Goal: Task Accomplishment & Management: Complete application form

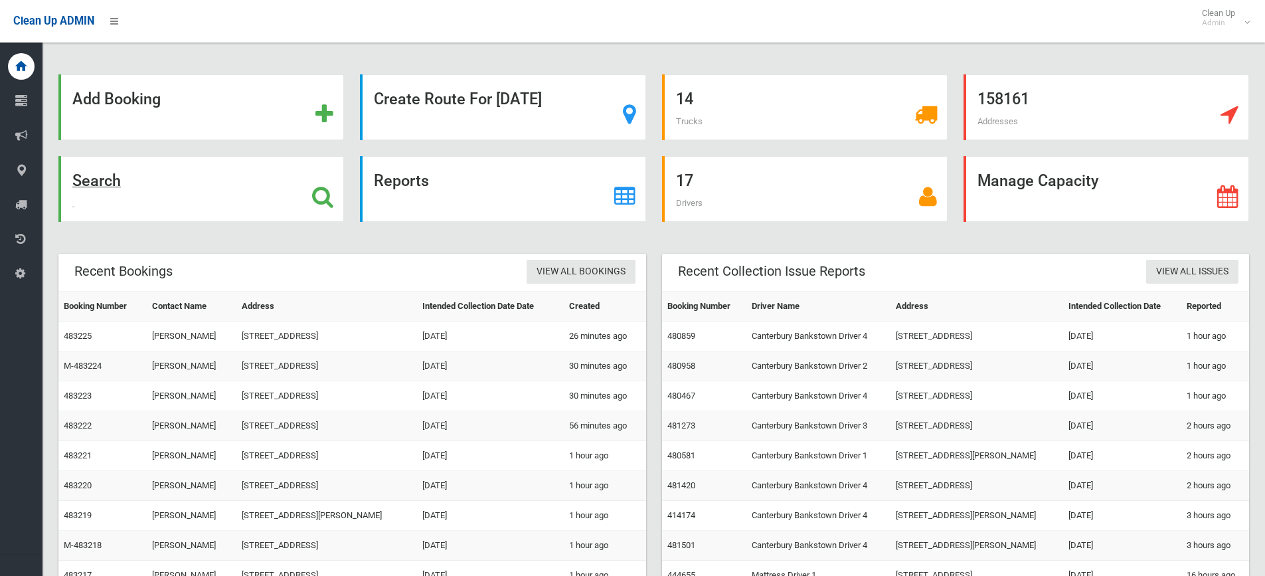
click at [112, 185] on strong "Search" at bounding box center [96, 180] width 48 height 19
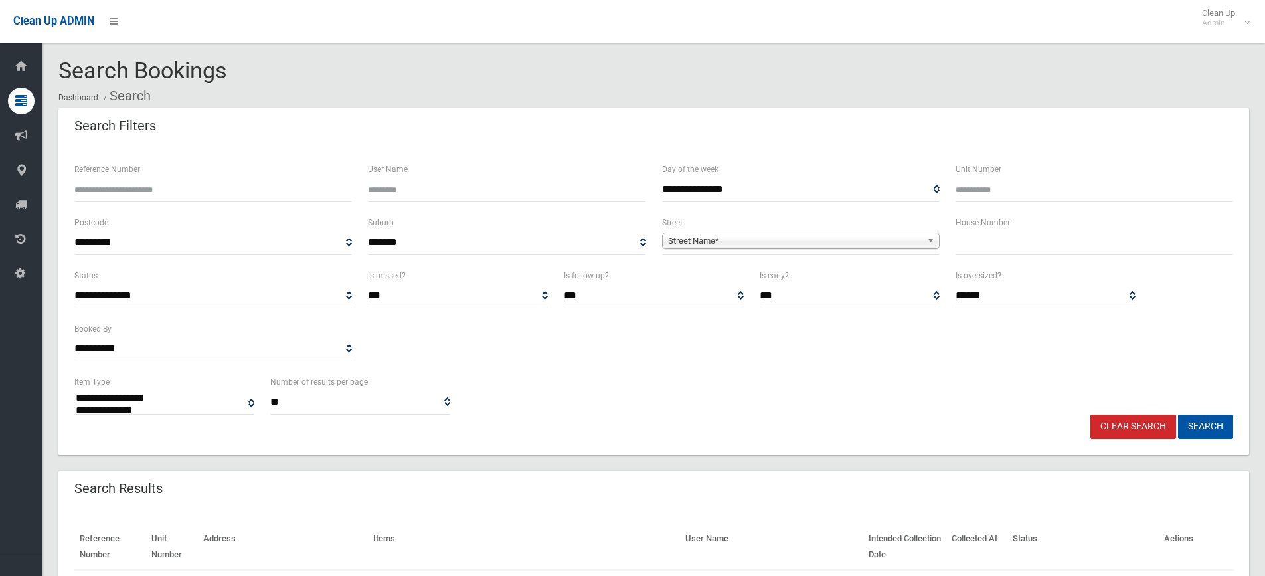
select select
click at [1074, 248] on input "text" at bounding box center [1095, 242] width 278 height 25
click at [209, 188] on input "Reference Number" at bounding box center [213, 189] width 278 height 25
type input "******"
click at [1178, 414] on button "Search" at bounding box center [1205, 426] width 55 height 25
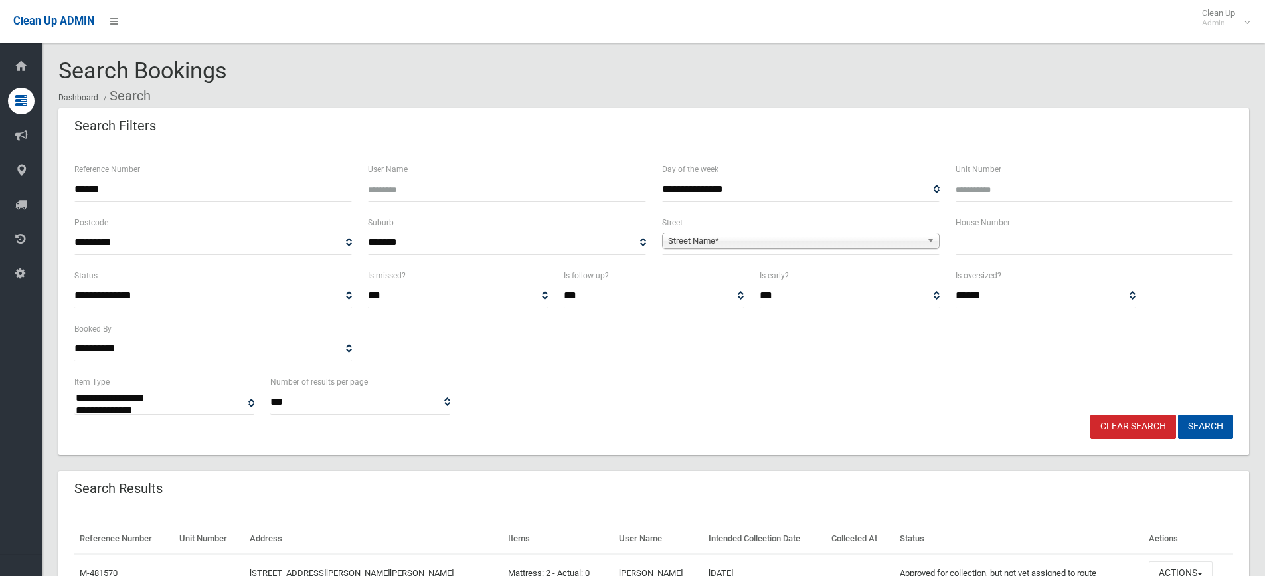
select select
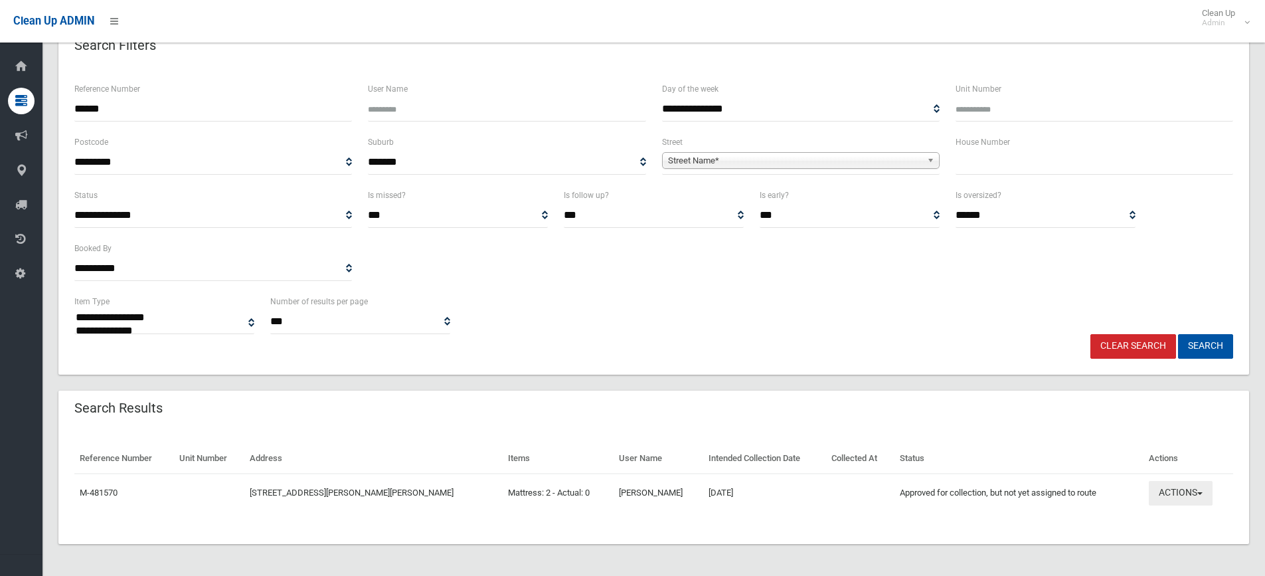
click at [1171, 495] on button "Actions" at bounding box center [1181, 493] width 64 height 25
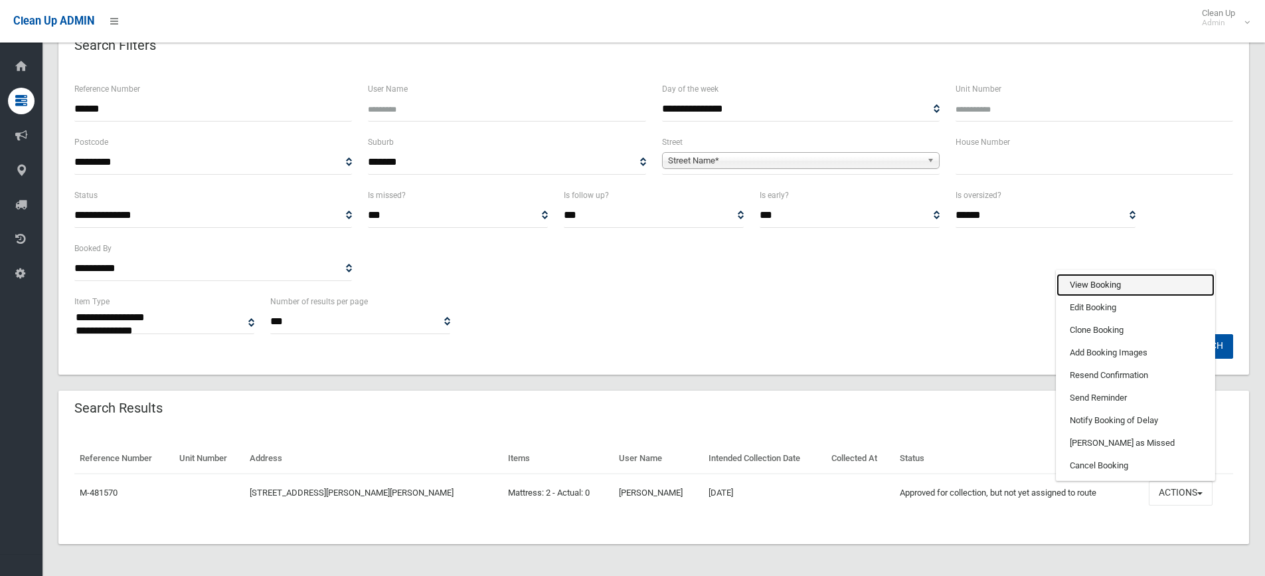
click at [1134, 282] on link "View Booking" at bounding box center [1136, 285] width 158 height 23
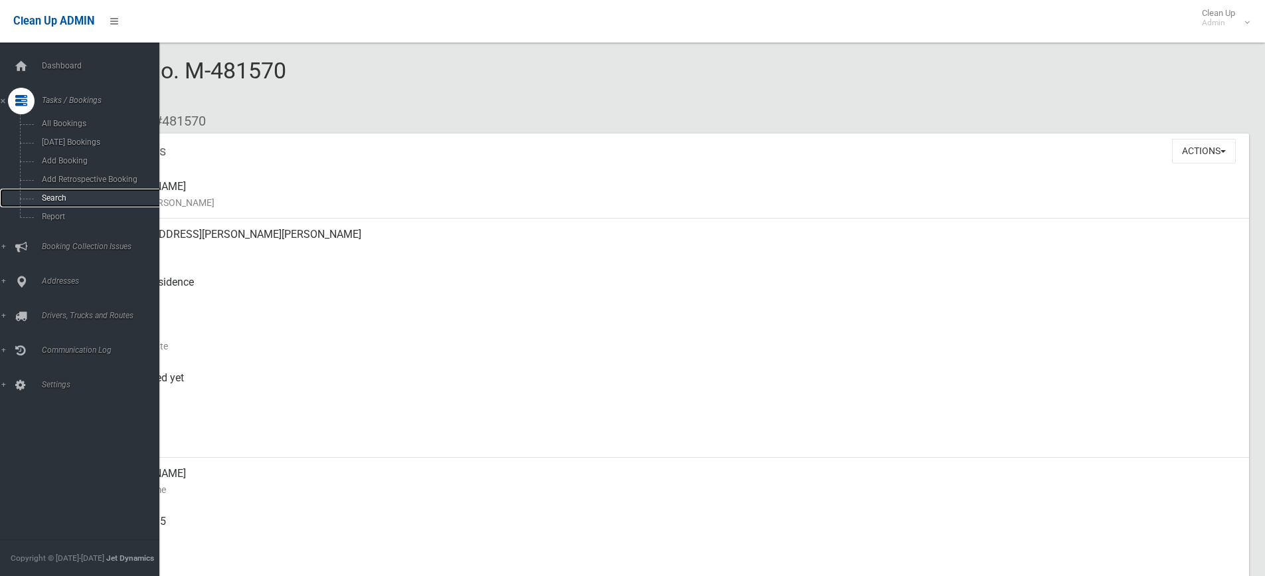
click at [64, 193] on link "Search" at bounding box center [84, 198] width 169 height 19
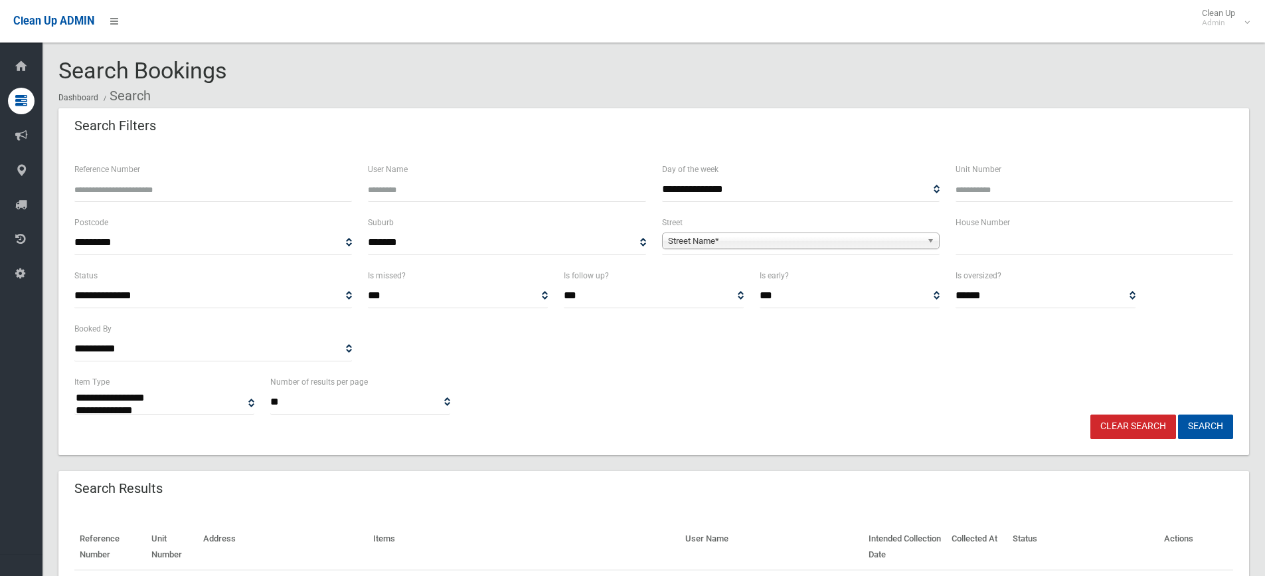
select select
click at [998, 242] on input "text" at bounding box center [1095, 242] width 278 height 25
click at [256, 191] on input "Reference Number" at bounding box center [213, 189] width 278 height 25
type input "******"
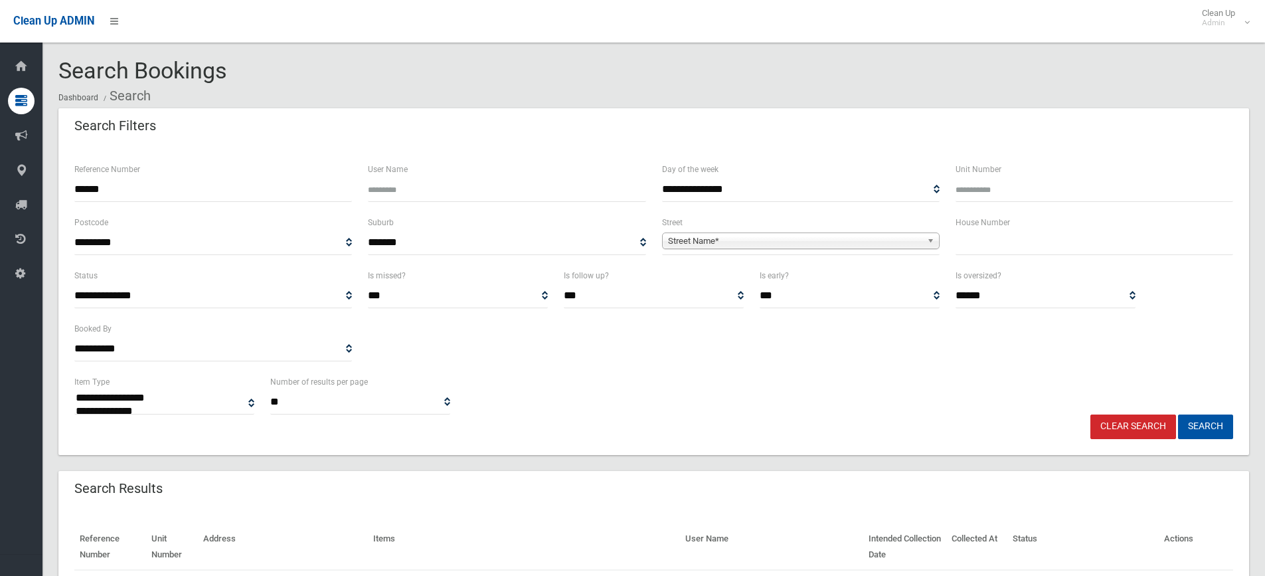
click at [1178, 414] on button "Search" at bounding box center [1205, 426] width 55 height 25
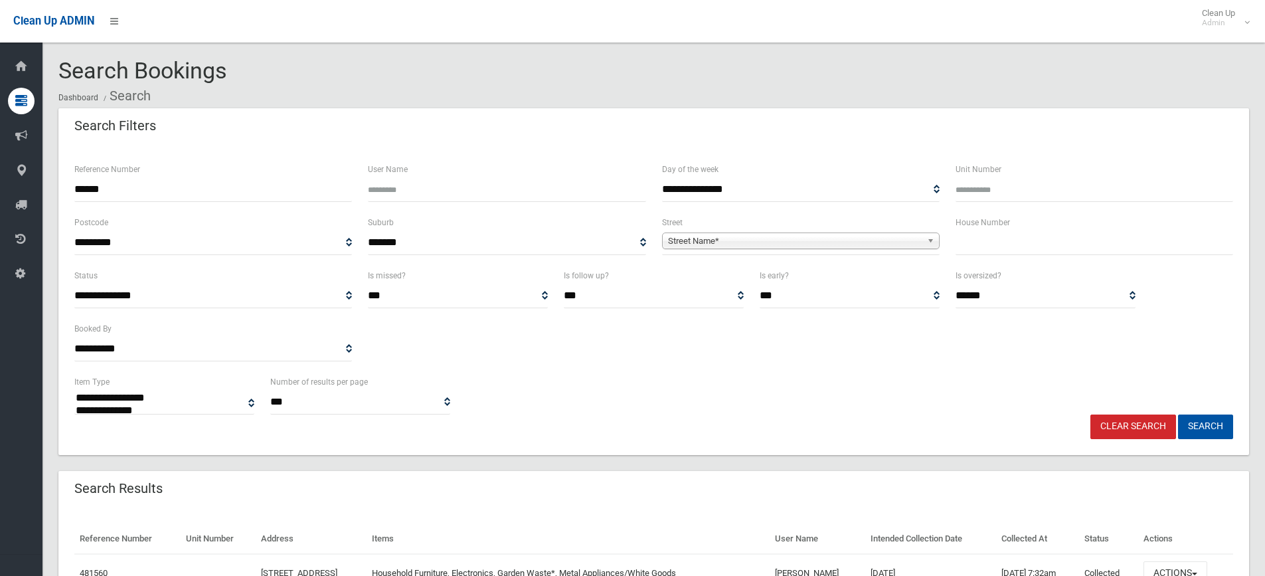
select select
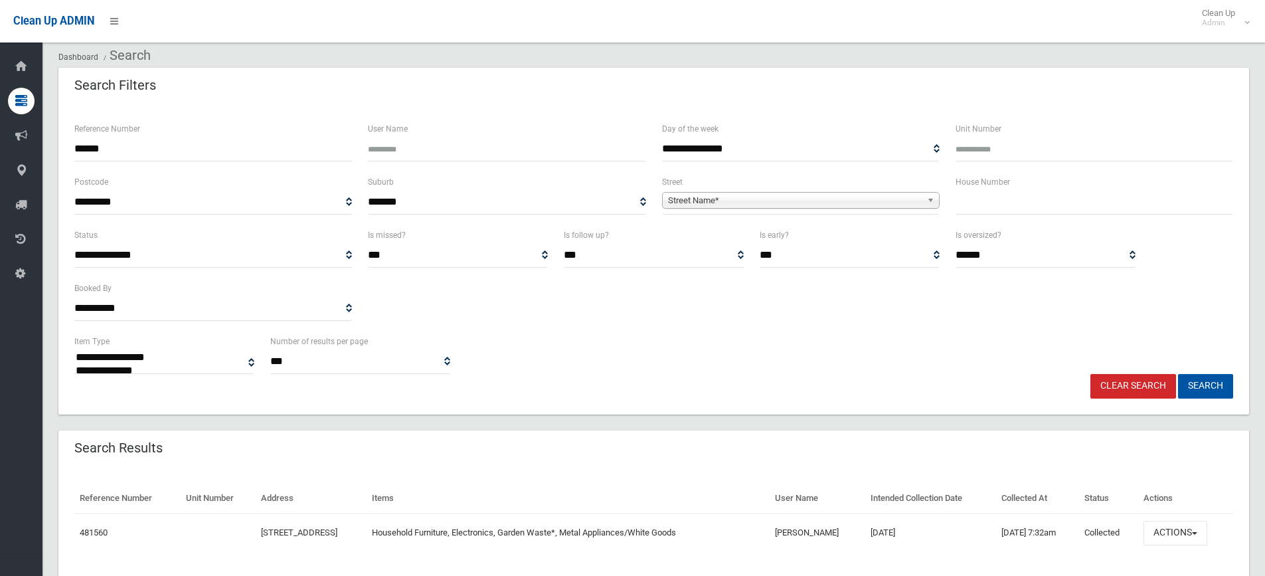
scroll to position [80, 0]
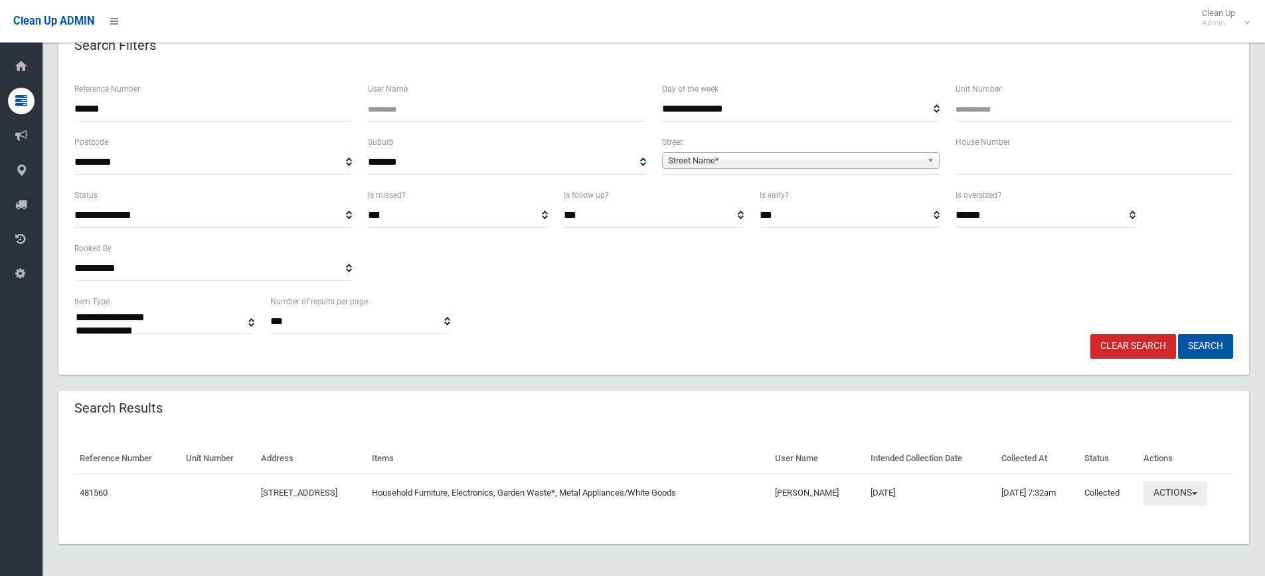
click at [1189, 491] on button "Actions" at bounding box center [1176, 493] width 64 height 25
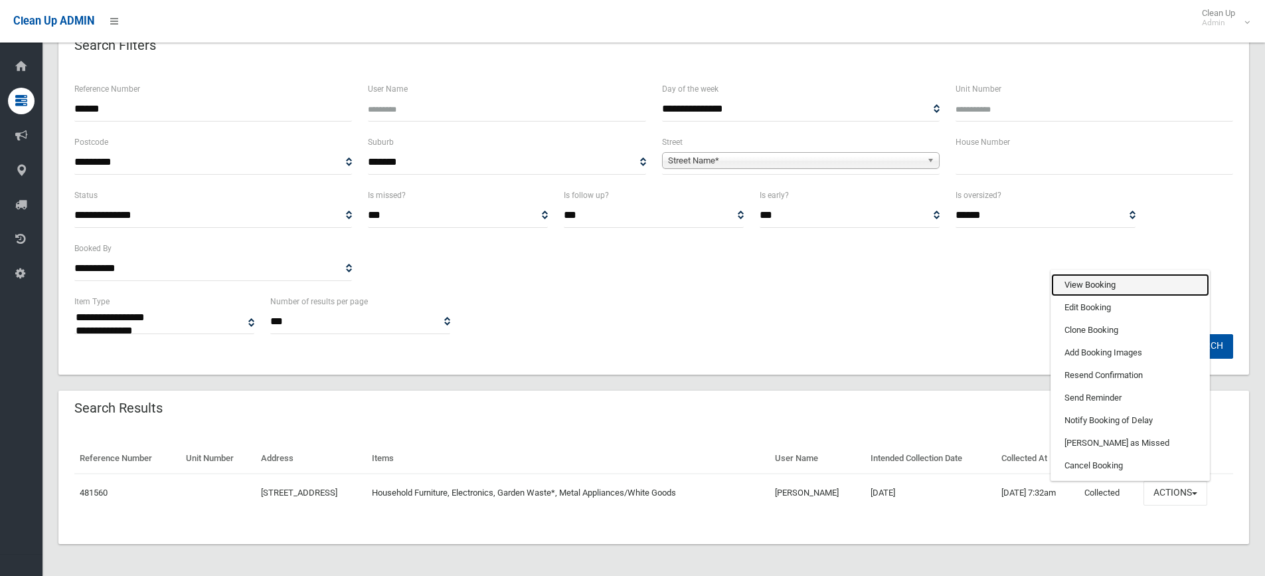
click at [1130, 288] on link "View Booking" at bounding box center [1130, 285] width 158 height 23
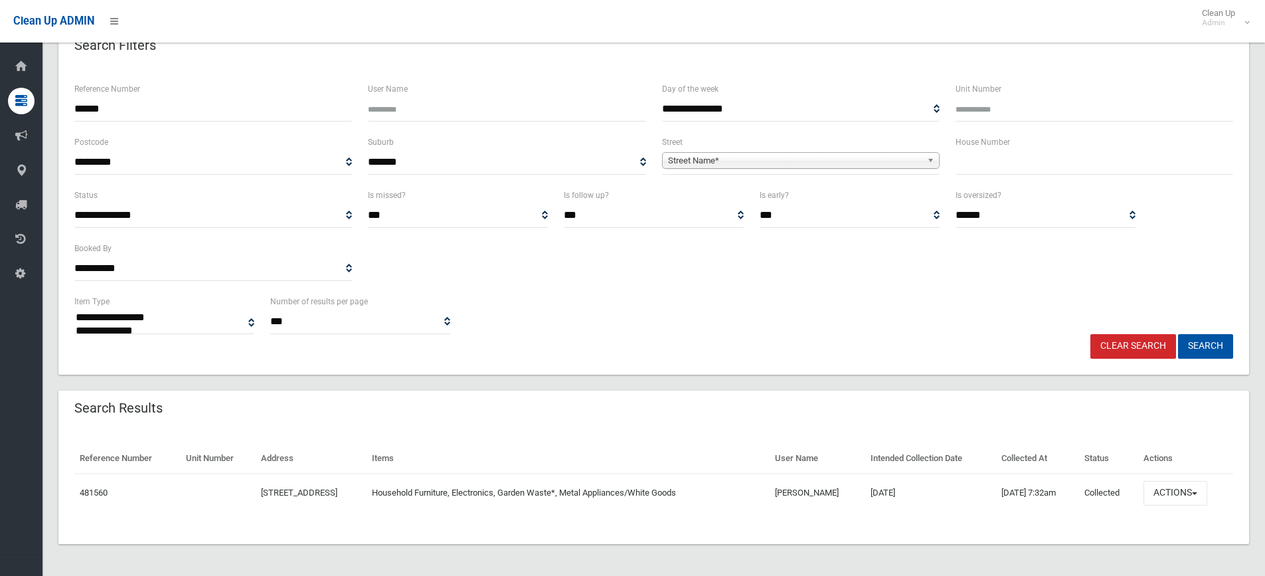
click at [988, 305] on div "**********" at bounding box center [653, 314] width 1175 height 41
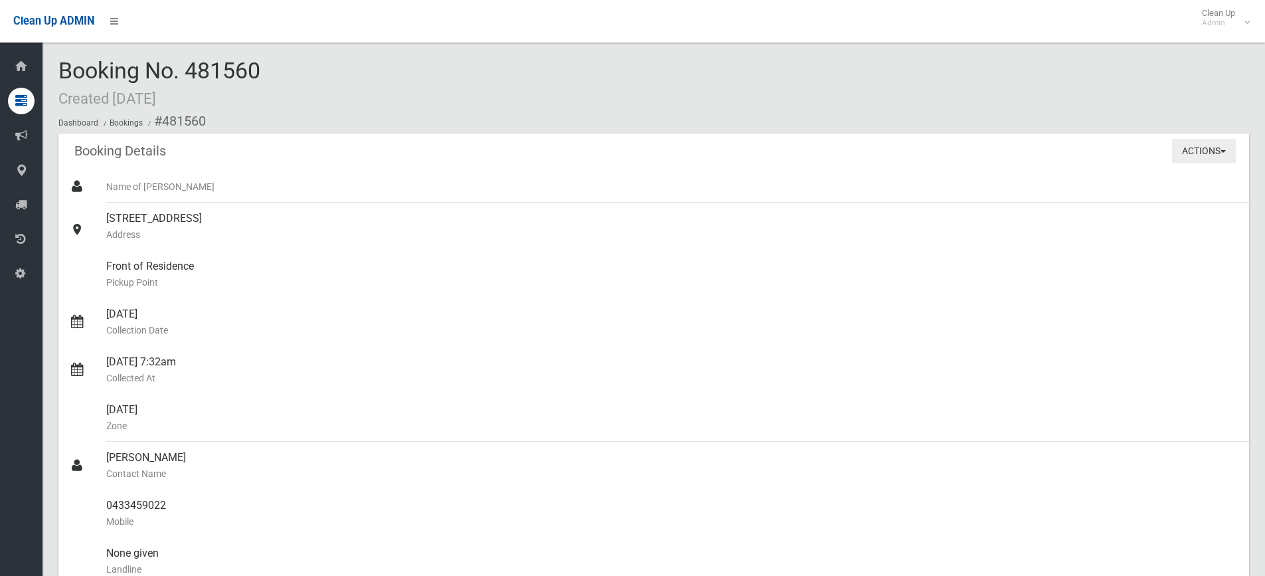
click at [1188, 155] on button "Actions" at bounding box center [1204, 151] width 64 height 25
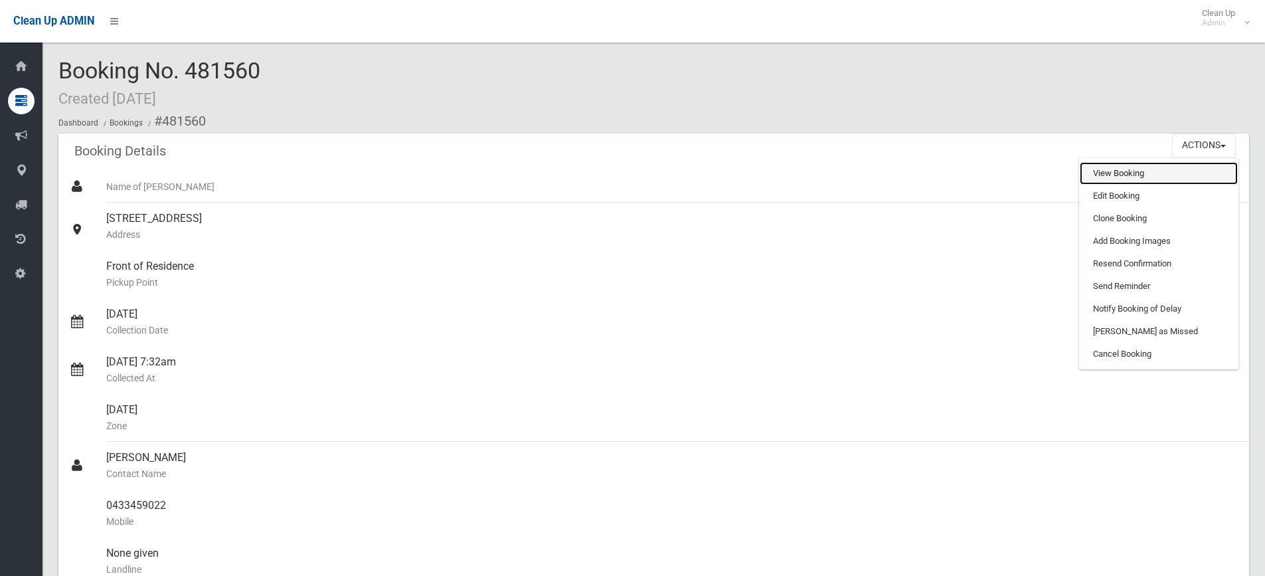
click at [1130, 177] on link "View Booking" at bounding box center [1159, 173] width 158 height 23
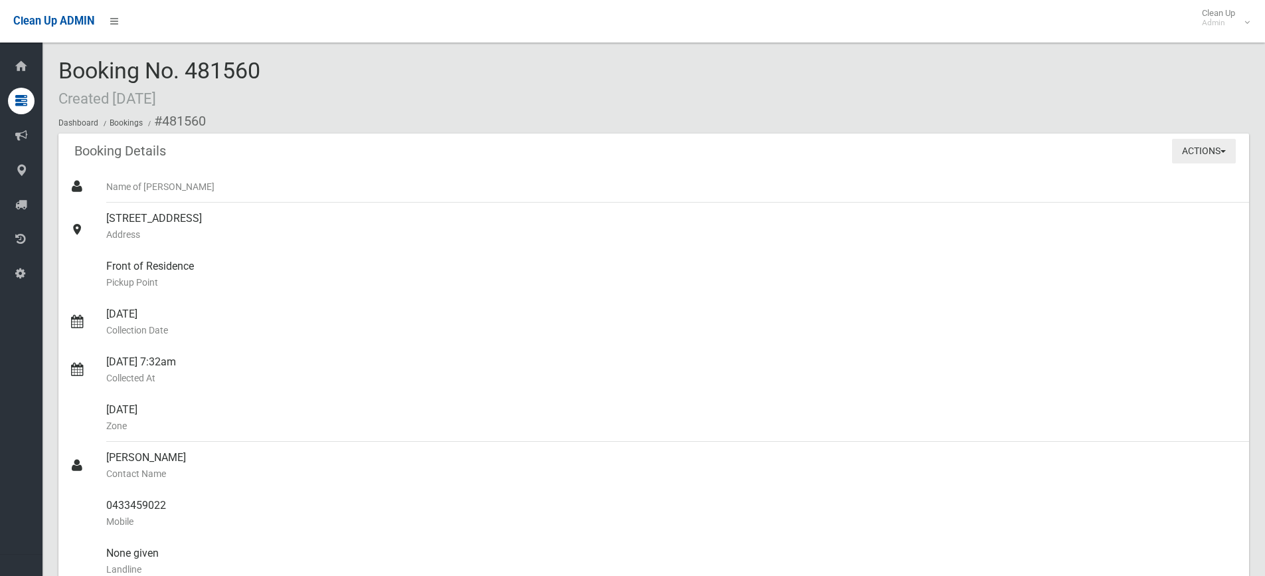
click at [1212, 153] on button "Actions" at bounding box center [1204, 151] width 64 height 25
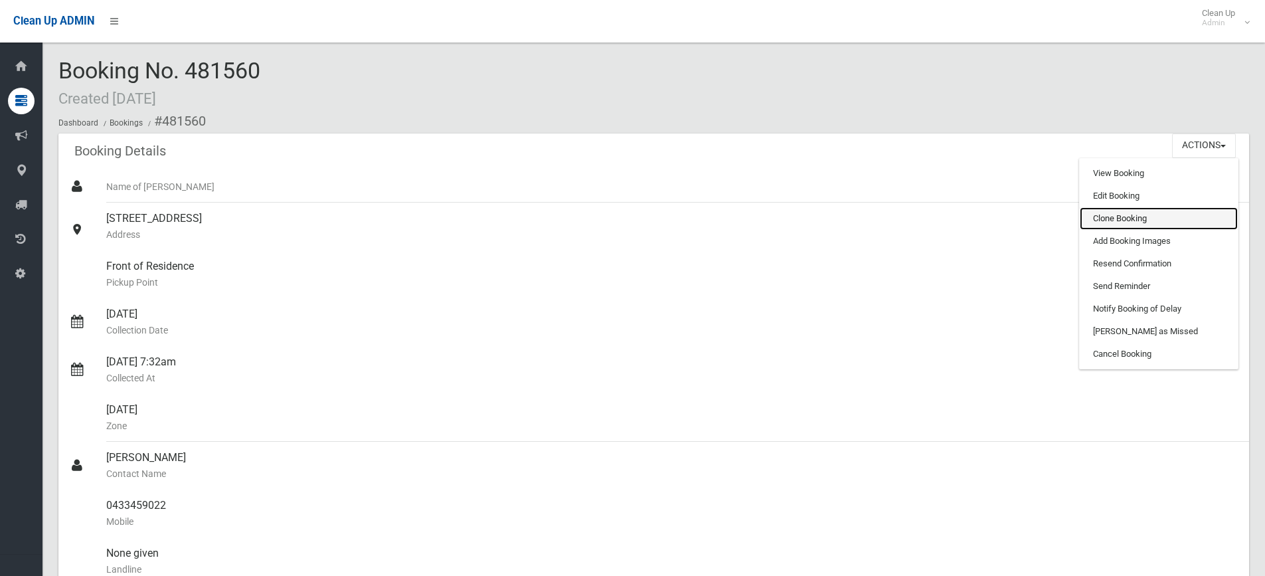
click at [1121, 218] on link "Clone Booking" at bounding box center [1159, 218] width 158 height 23
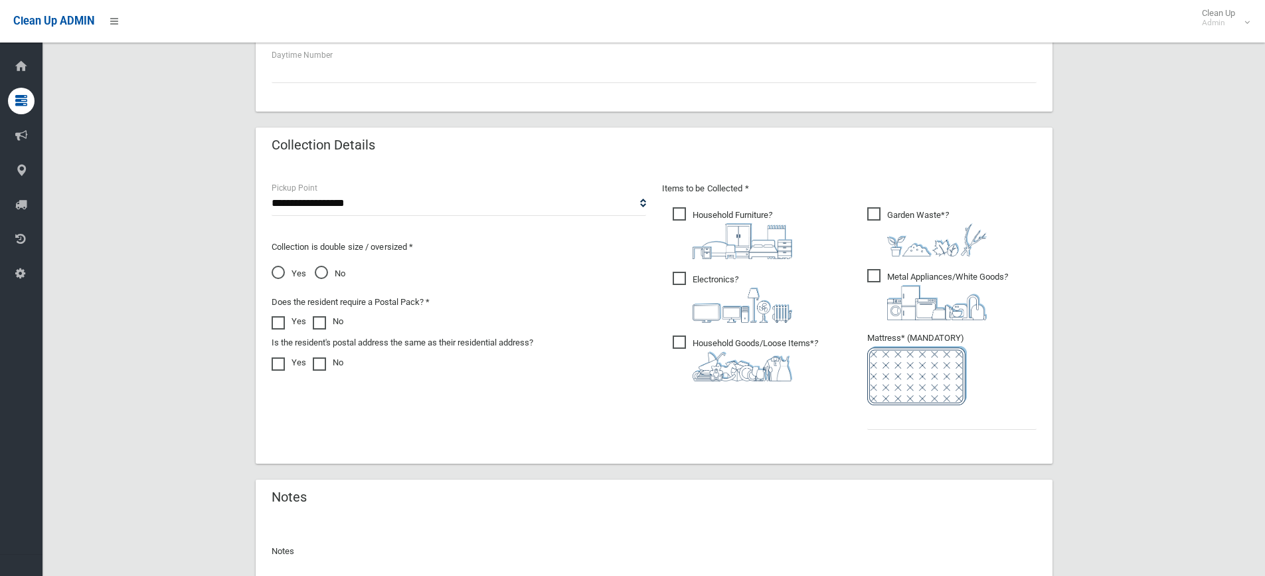
scroll to position [598, 0]
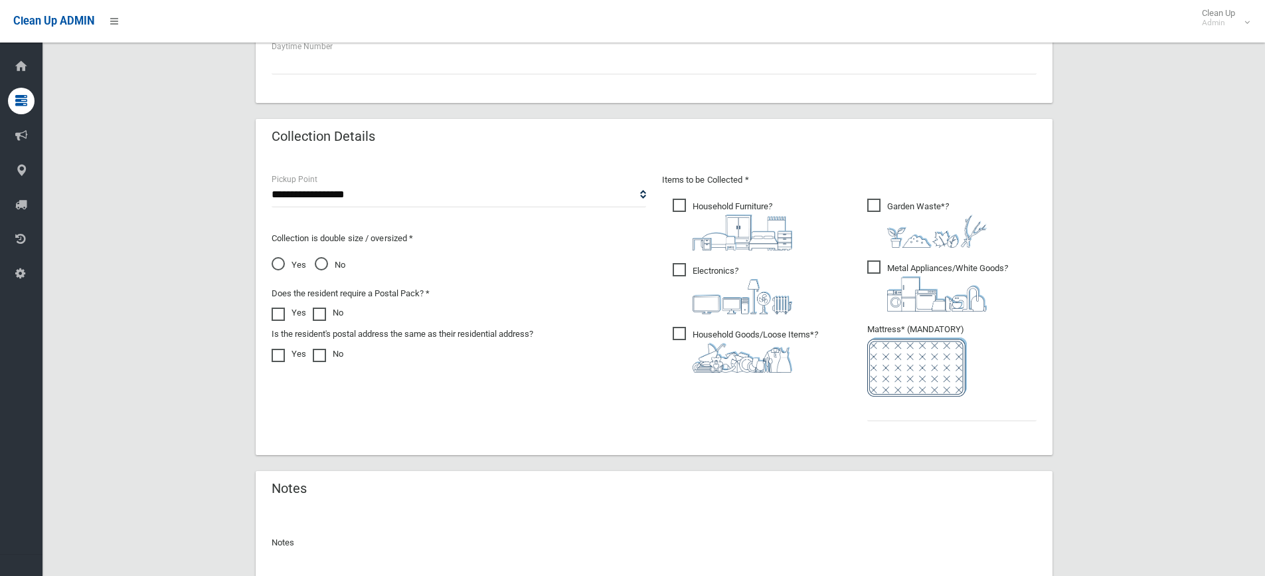
click at [681, 264] on span "Electronics ?" at bounding box center [733, 288] width 120 height 51
click at [682, 207] on span "Household Furniture ?" at bounding box center [733, 225] width 120 height 52
click at [874, 202] on span "Garden Waste* ?" at bounding box center [927, 223] width 120 height 49
click at [880, 268] on span "Metal Appliances/White Goods ?" at bounding box center [937, 285] width 141 height 51
click at [912, 412] on input "text" at bounding box center [951, 408] width 169 height 25
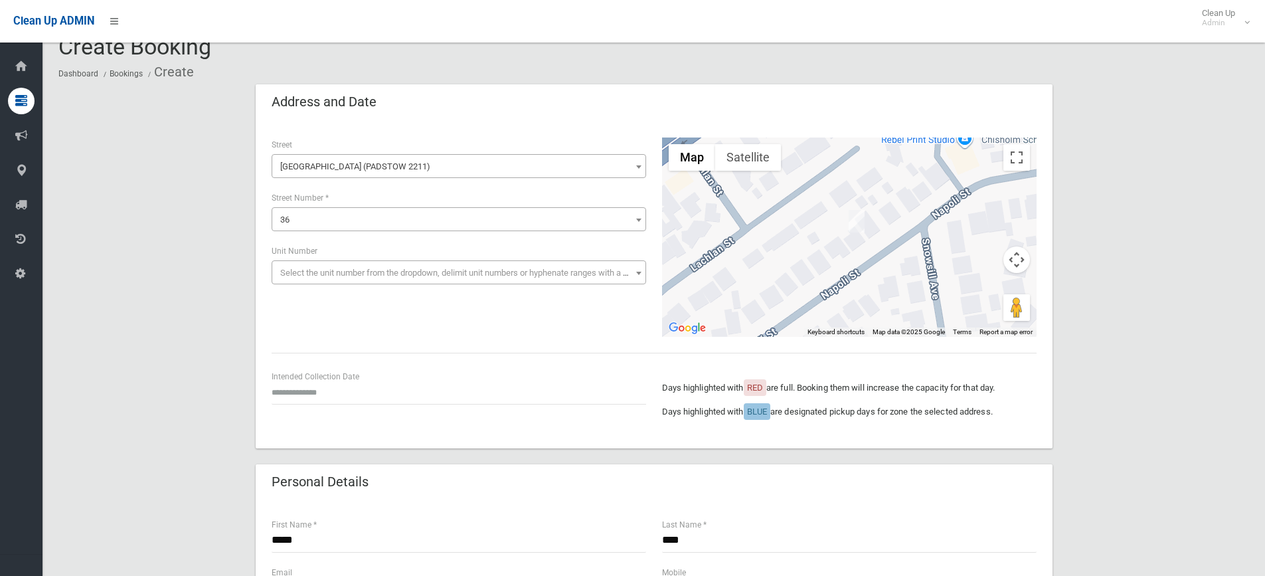
scroll to position [0, 0]
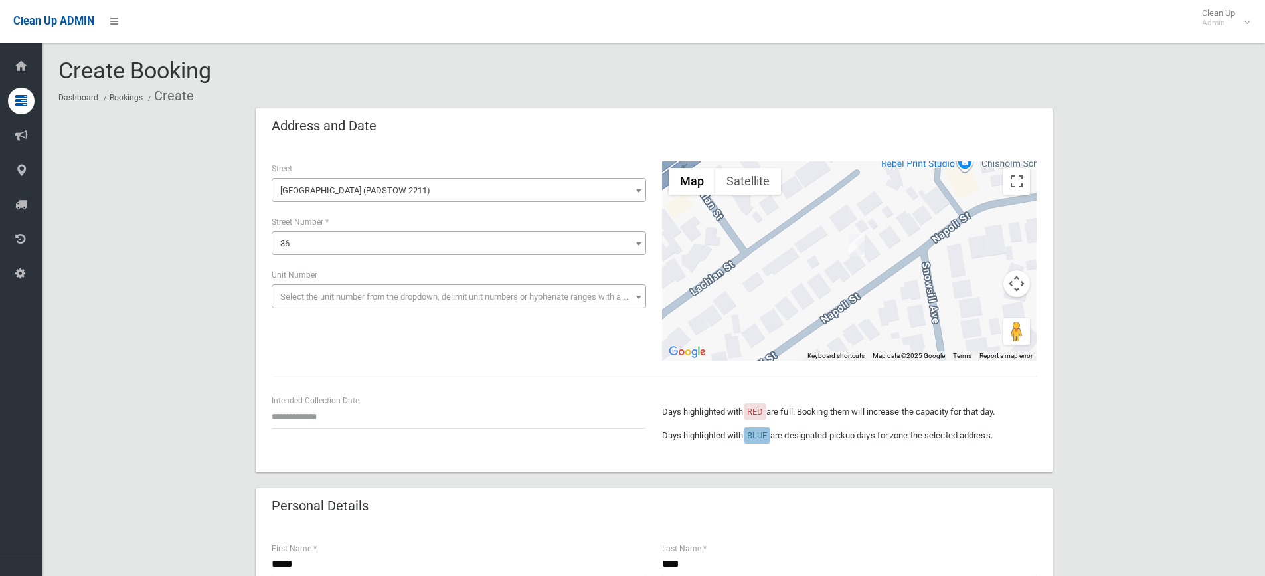
type input "*"
click at [305, 422] on input "text" at bounding box center [459, 416] width 375 height 25
click at [350, 296] on td "11" at bounding box center [351, 295] width 17 height 23
type input "**********"
click at [298, 416] on input "**********" at bounding box center [459, 416] width 375 height 25
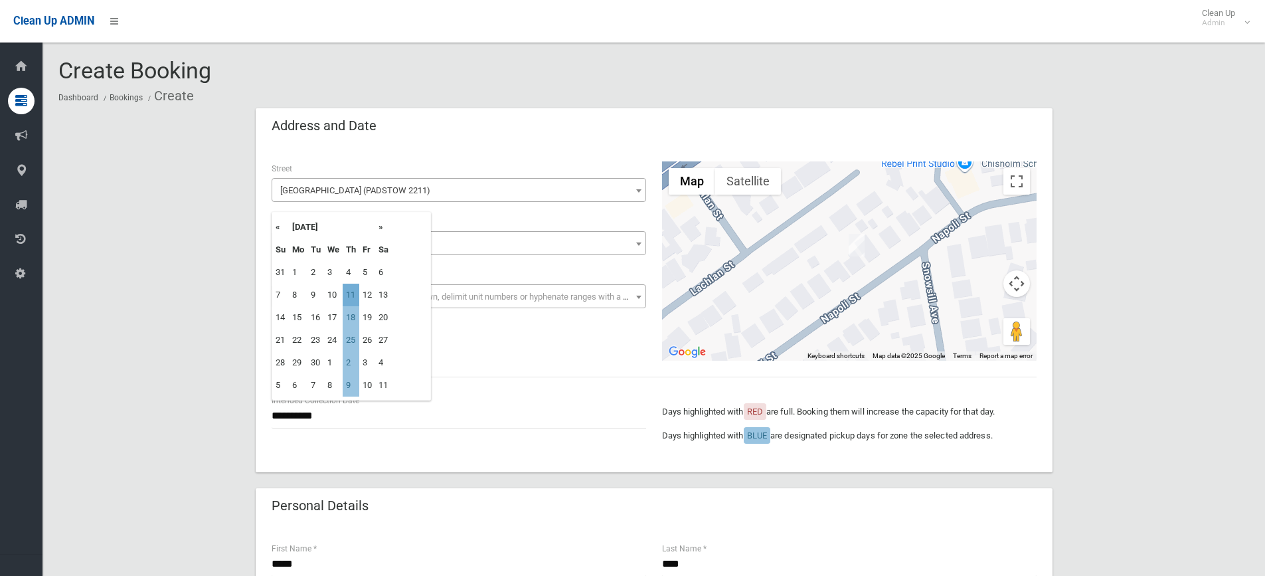
click at [352, 293] on td "11" at bounding box center [351, 295] width 17 height 23
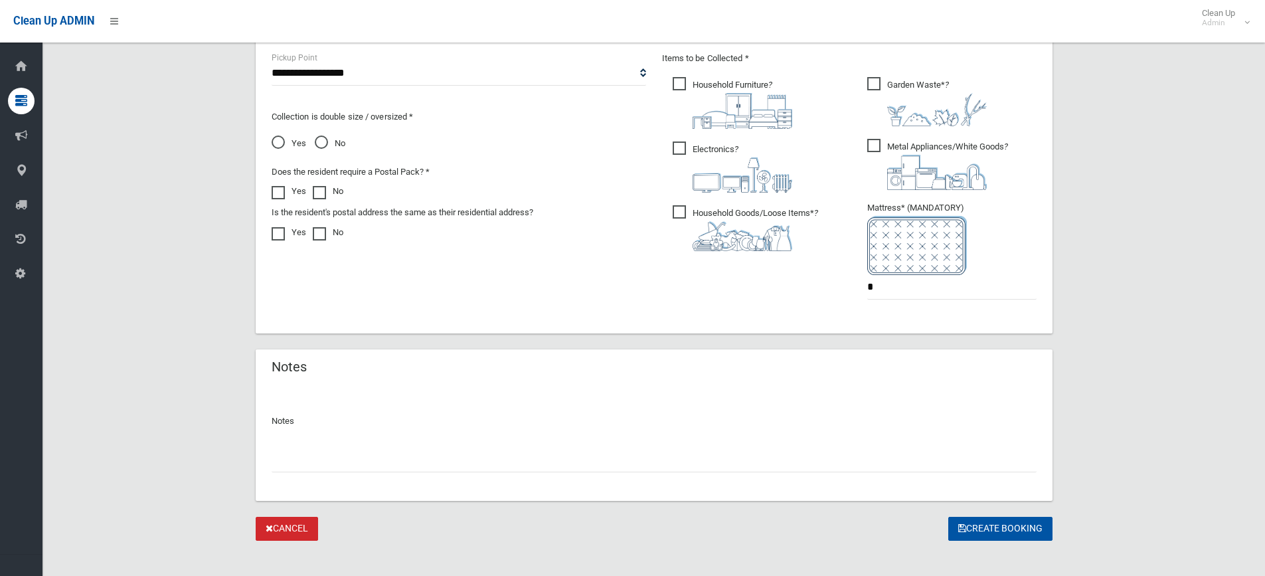
scroll to position [732, 0]
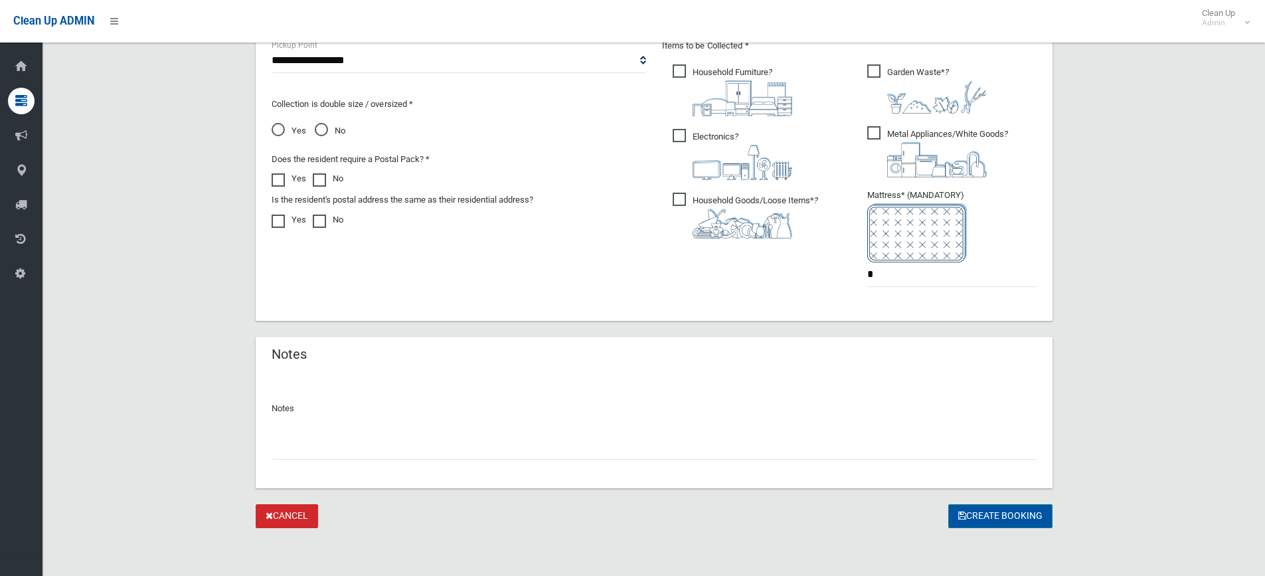
click at [997, 517] on button "Create Booking" at bounding box center [1000, 516] width 104 height 25
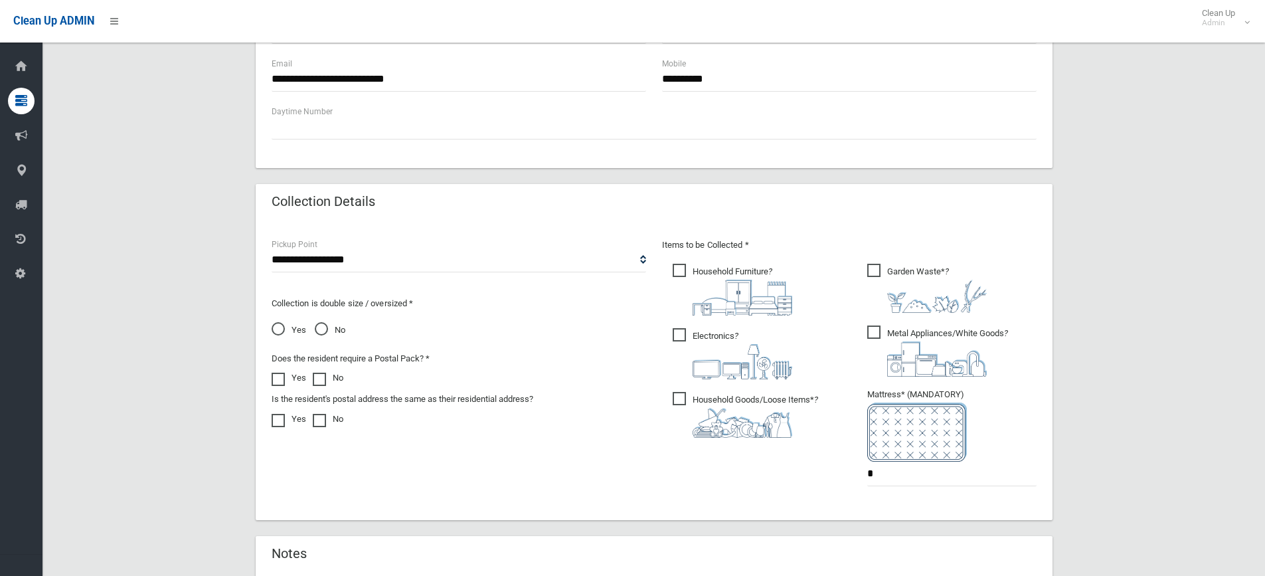
scroll to position [400, 0]
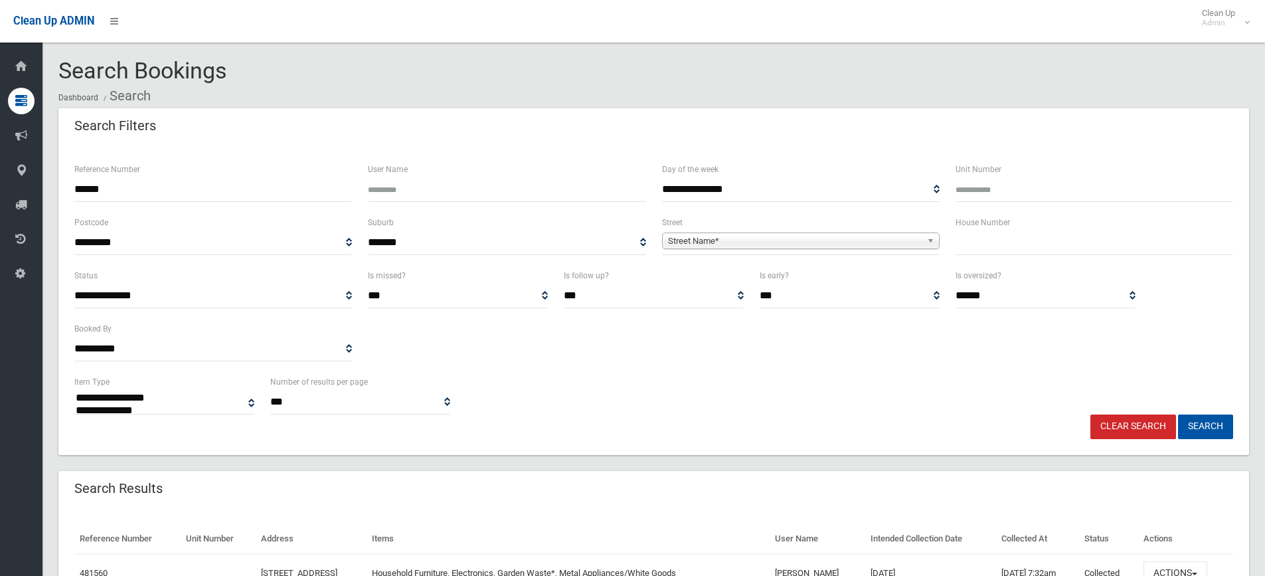
select select
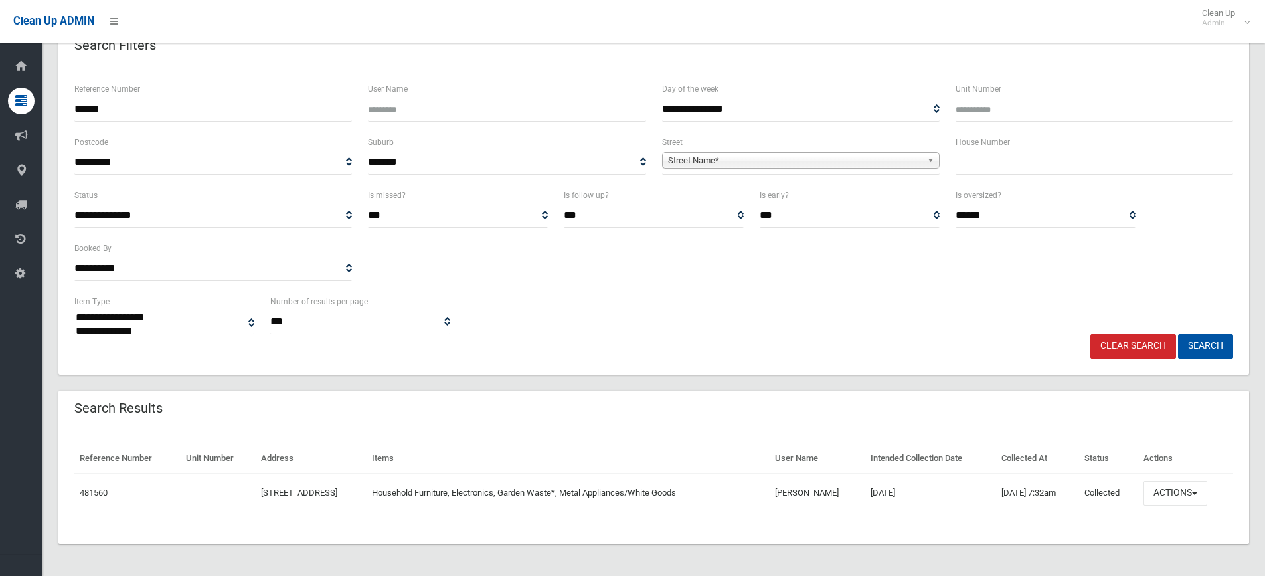
click at [962, 162] on input "text" at bounding box center [1095, 162] width 278 height 25
drag, startPoint x: 69, startPoint y: 107, endPoint x: 23, endPoint y: 107, distance: 45.8
click at [20, 107] on div "**********" at bounding box center [632, 256] width 1265 height 640
click at [992, 157] on input "text" at bounding box center [1095, 162] width 278 height 25
type input "**"
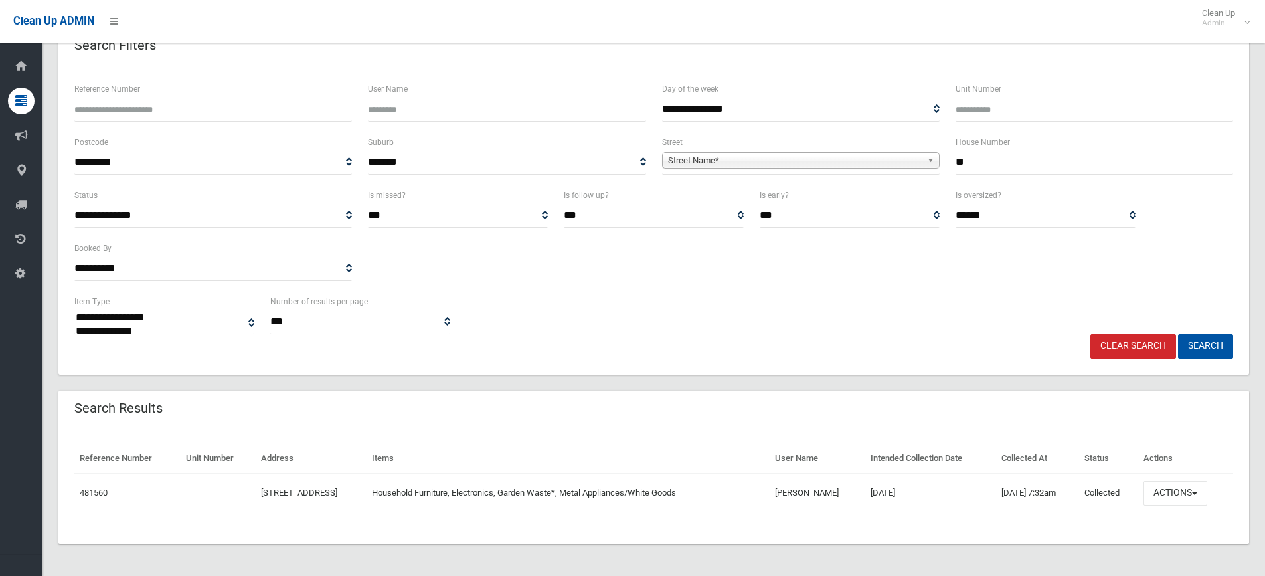
click at [780, 161] on span "Street Name*" at bounding box center [795, 161] width 254 height 16
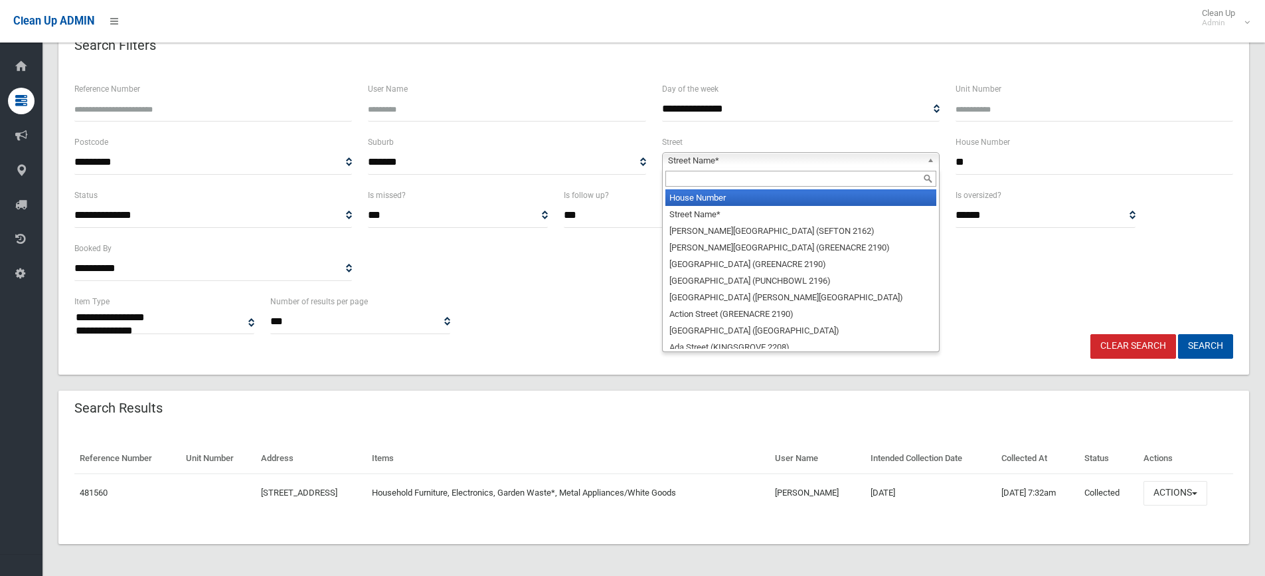
click at [747, 184] on input "text" at bounding box center [800, 179] width 271 height 16
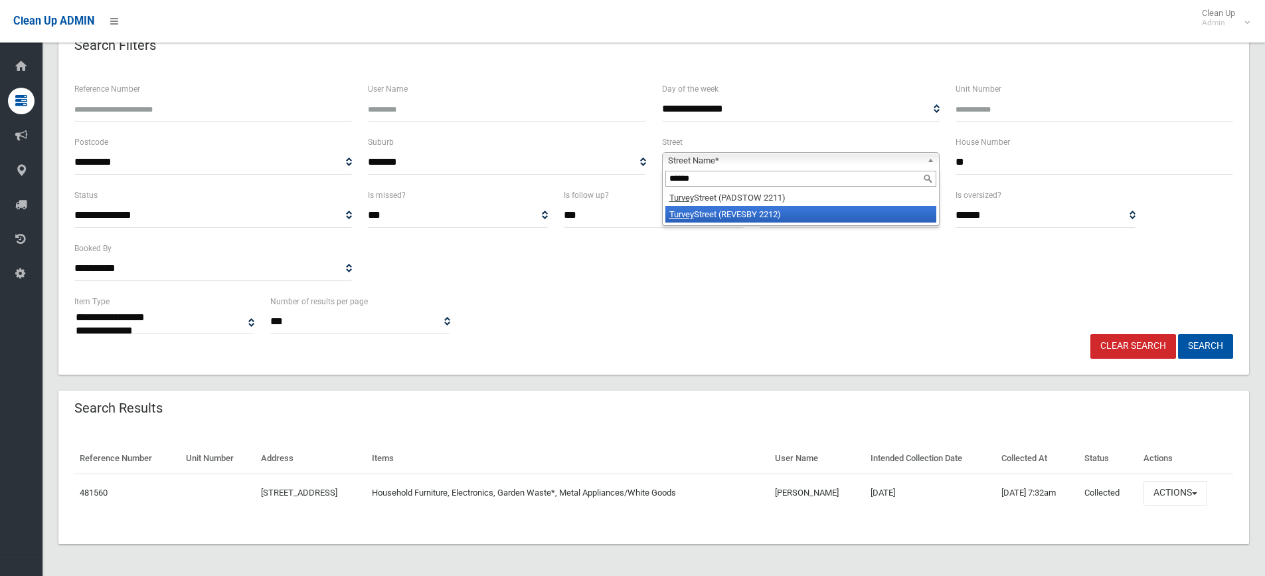
type input "******"
click at [762, 211] on li "Turvey Street (REVESBY 2212)" at bounding box center [800, 214] width 271 height 17
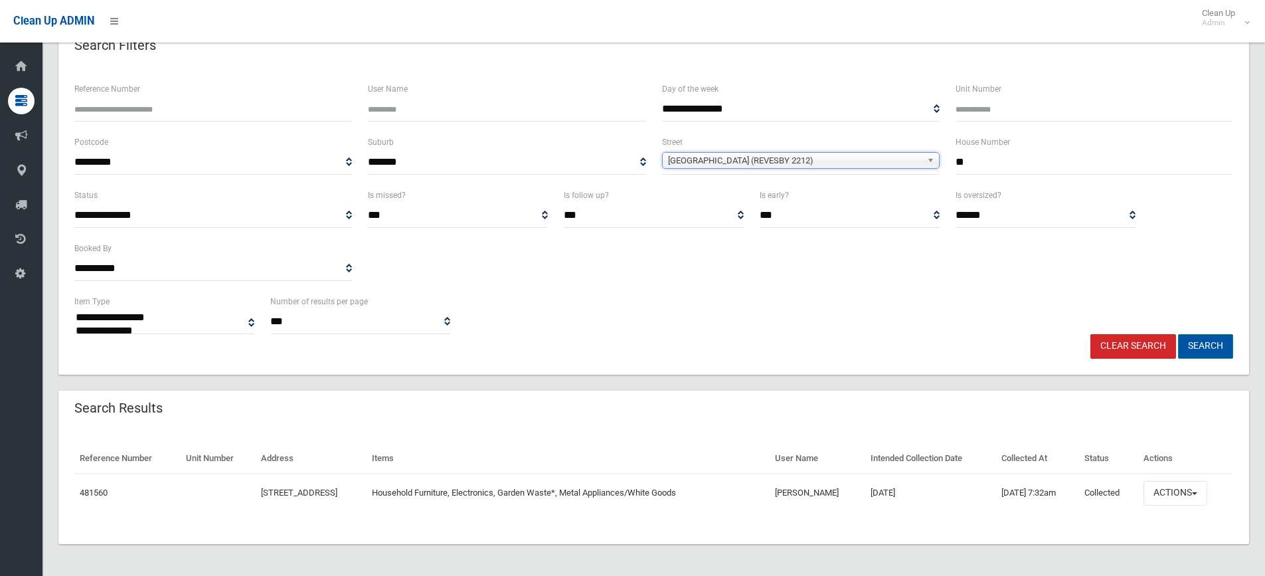
click at [1204, 345] on button "Search" at bounding box center [1205, 346] width 55 height 25
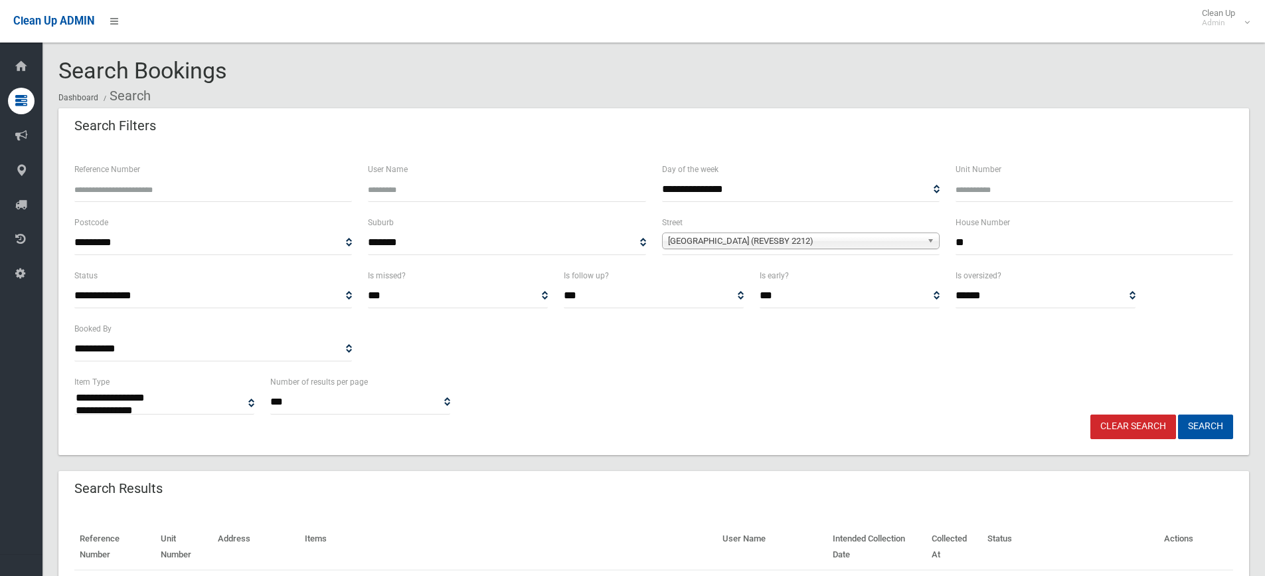
select select
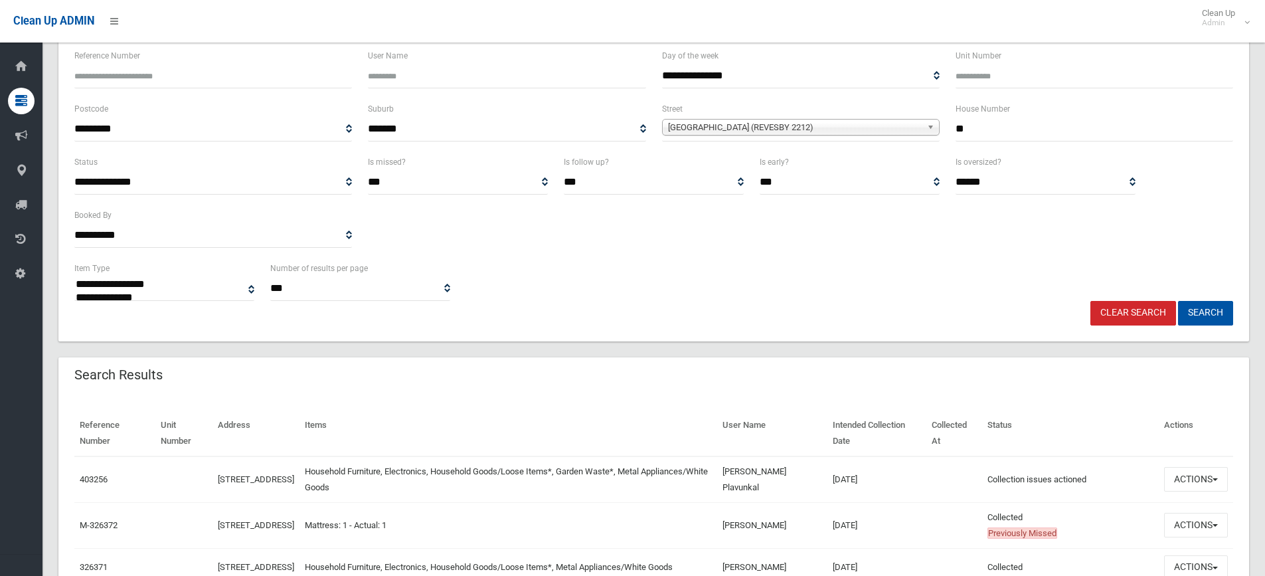
scroll to position [199, 0]
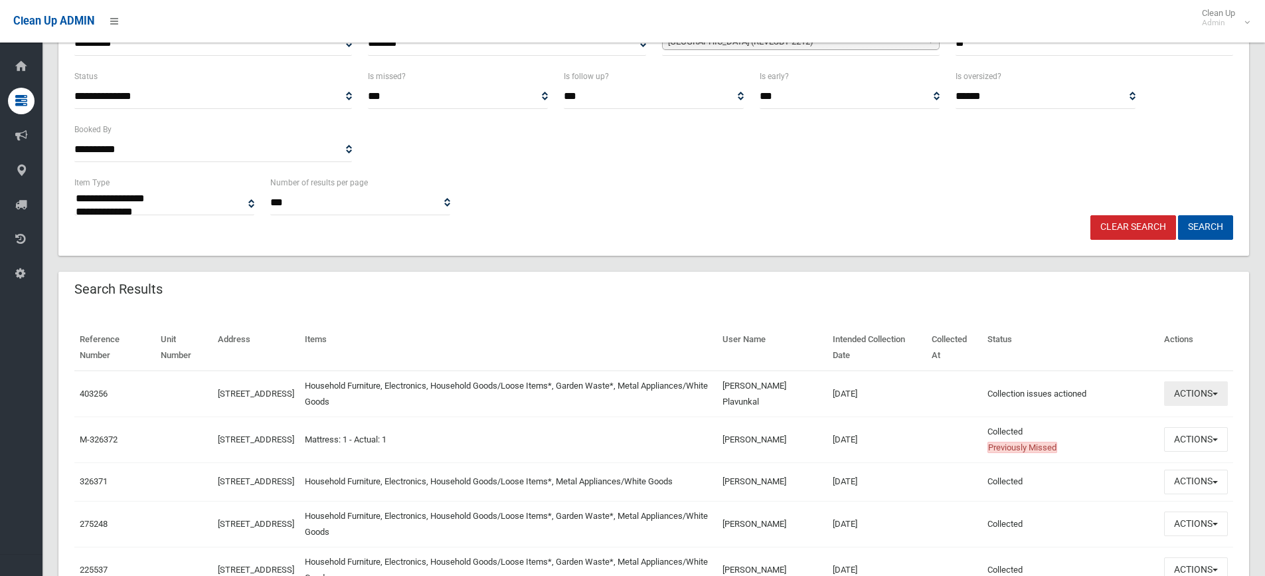
click at [1211, 392] on button "Actions" at bounding box center [1196, 393] width 64 height 25
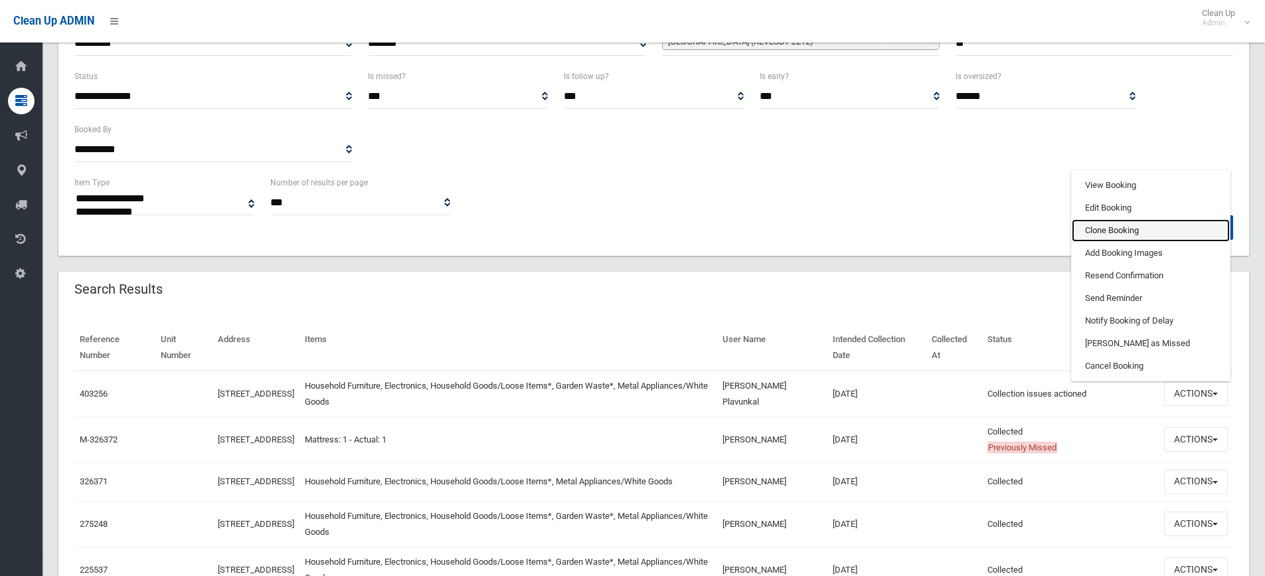
click at [1129, 232] on link "Clone Booking" at bounding box center [1151, 230] width 158 height 23
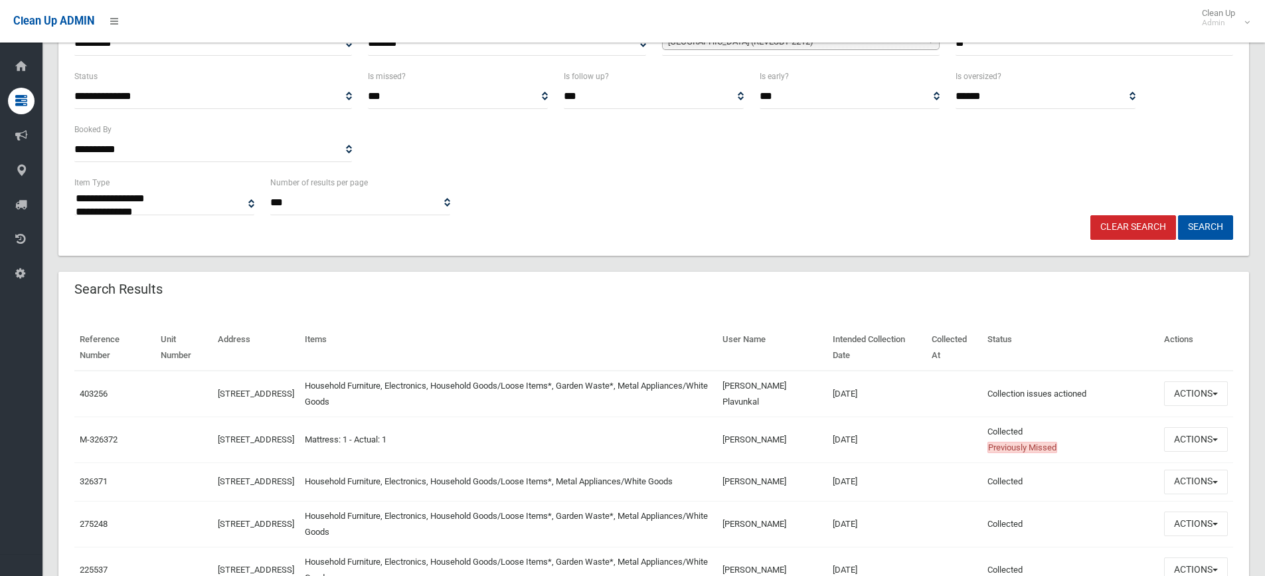
scroll to position [133, 0]
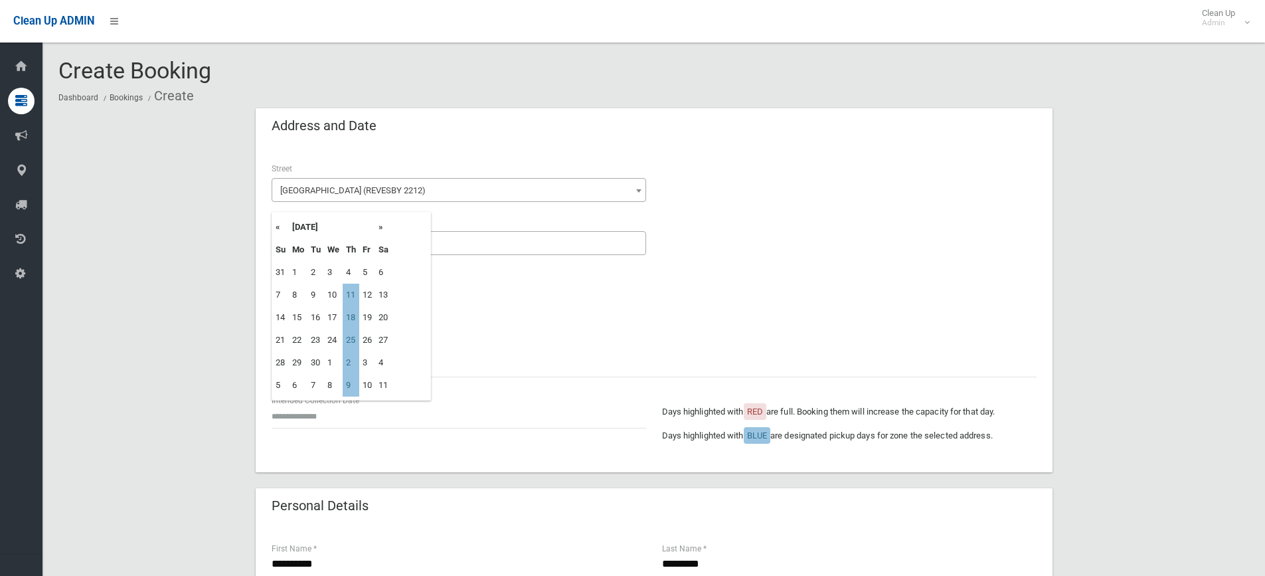
click at [310, 414] on input "text" at bounding box center [459, 416] width 375 height 25
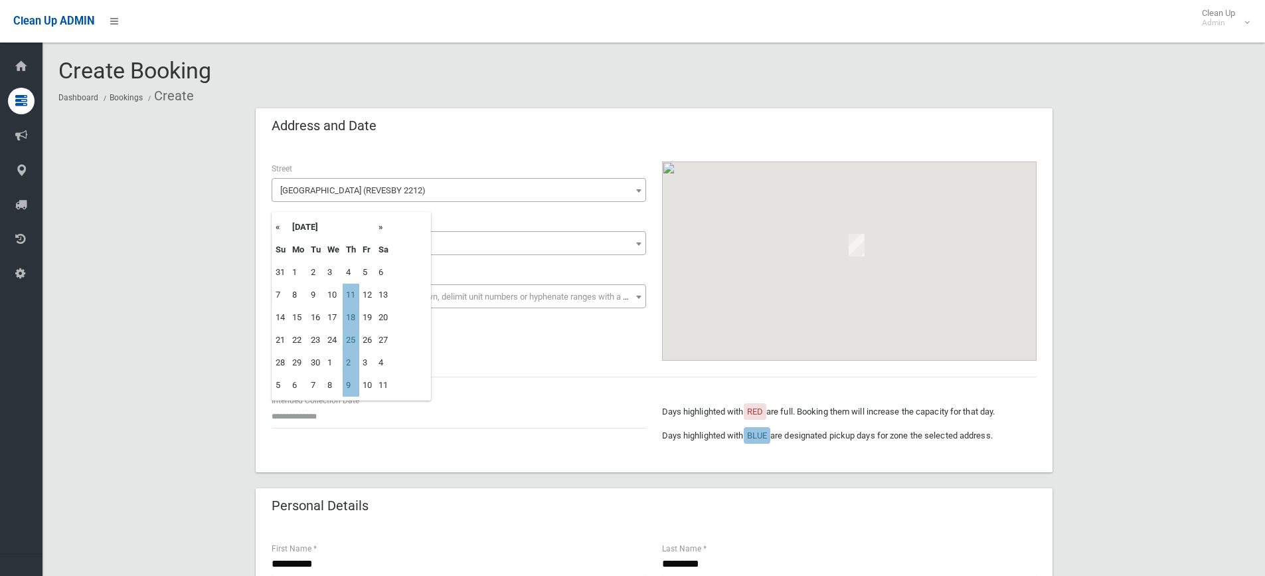
type input "**********"
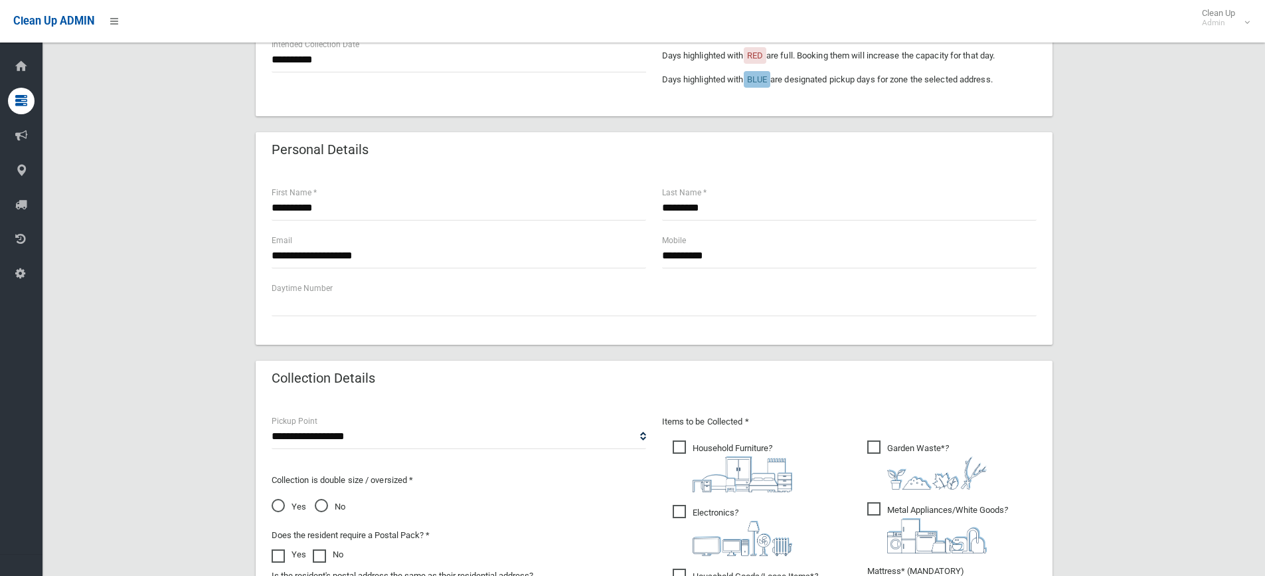
scroll to position [531, 0]
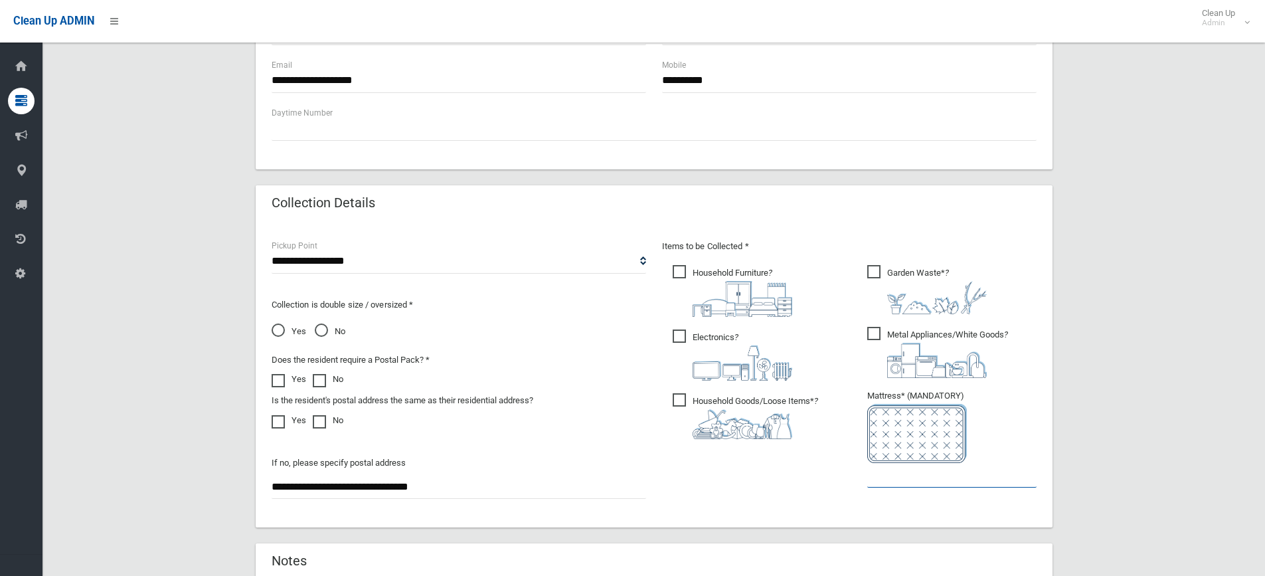
click at [956, 474] on input "text" at bounding box center [951, 475] width 169 height 25
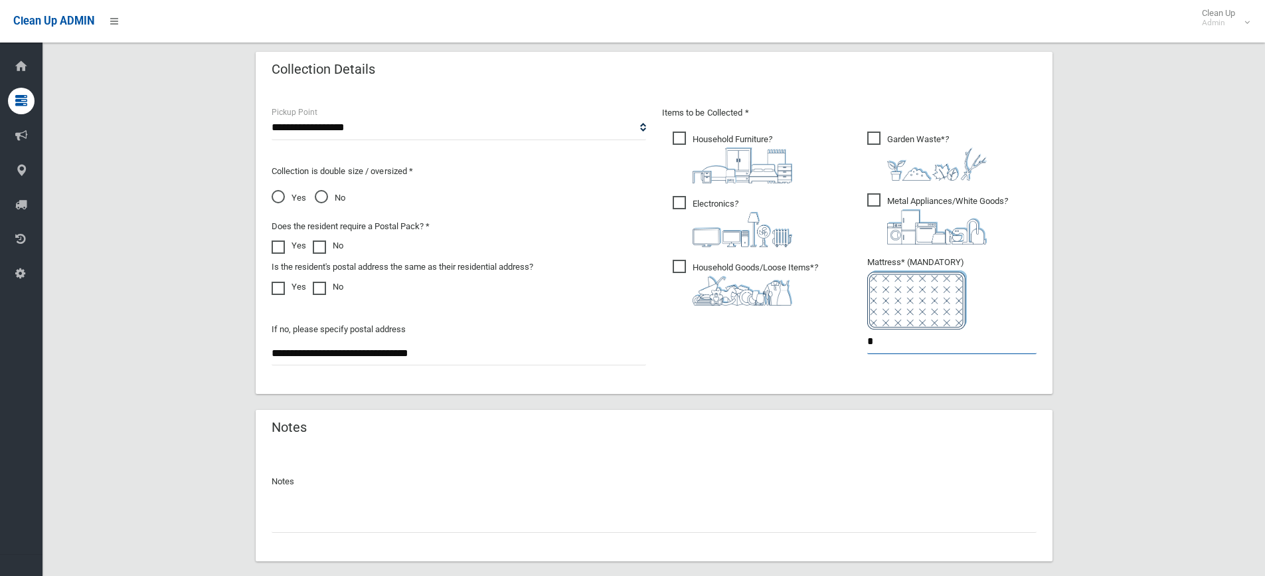
scroll to position [738, 0]
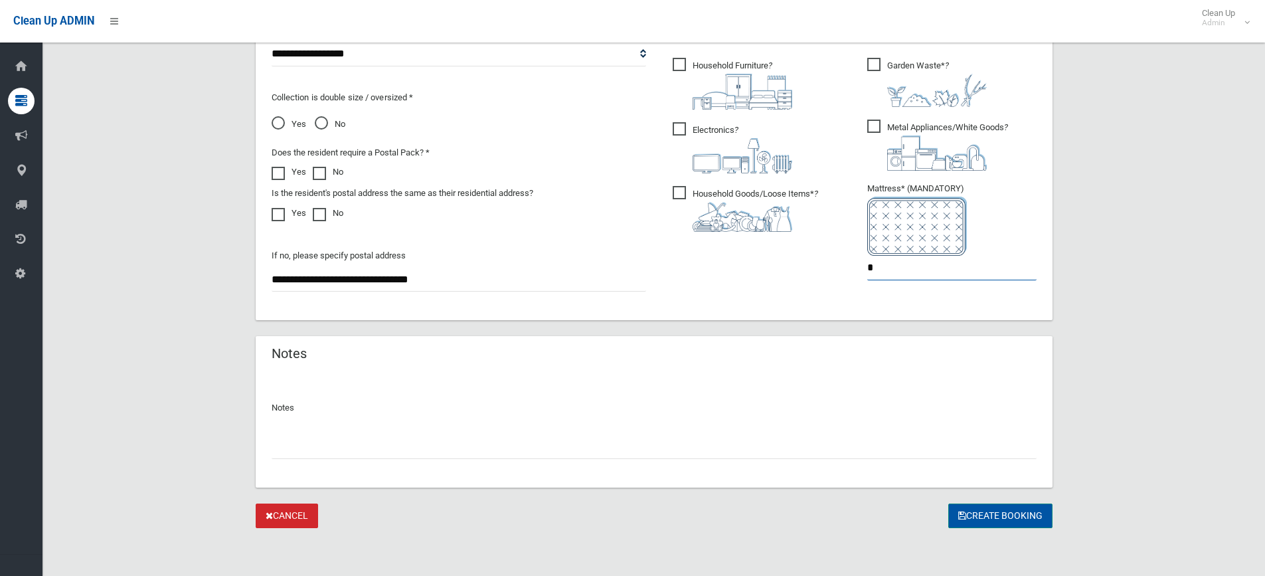
type input "*"
click at [1029, 522] on button "Create Booking" at bounding box center [1000, 515] width 104 height 25
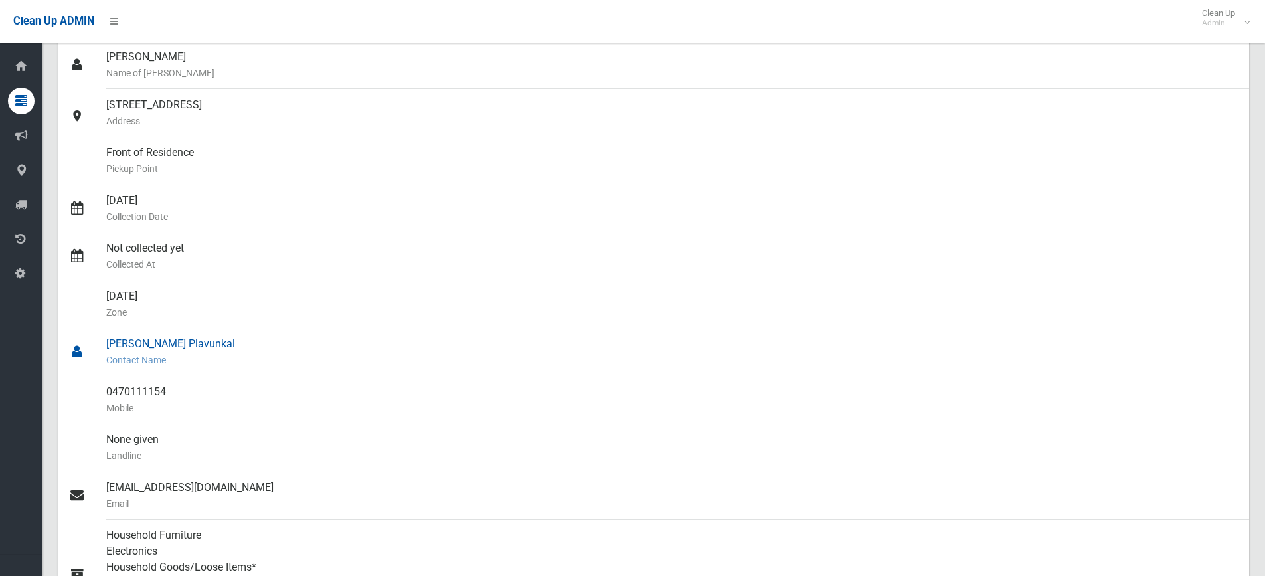
scroll to position [266, 0]
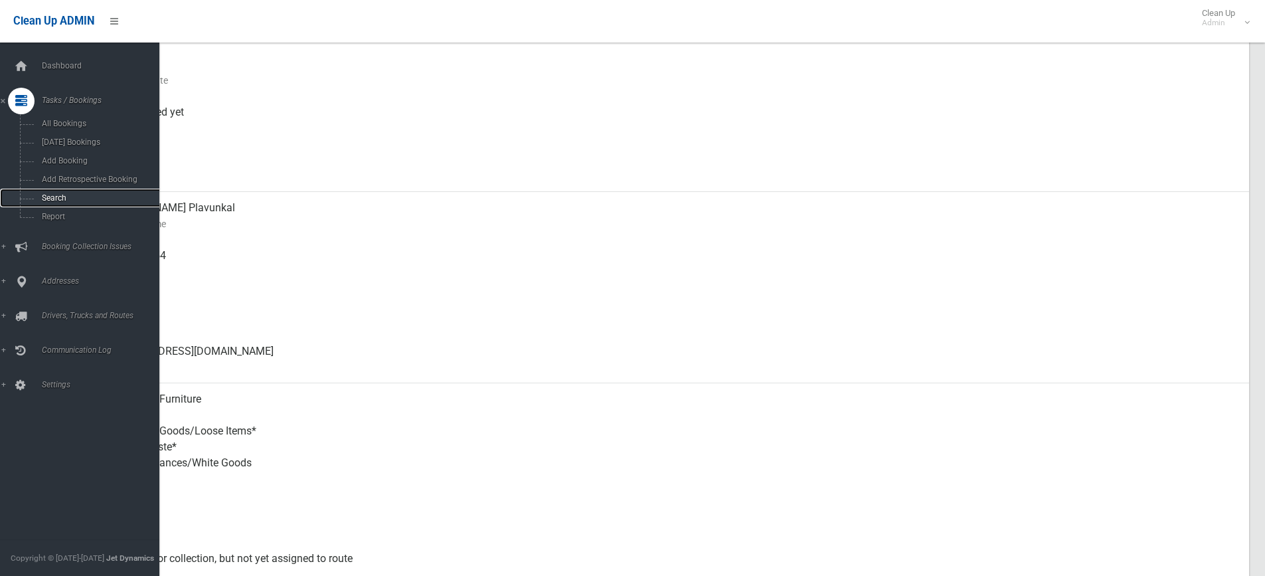
click at [58, 195] on span "Search" at bounding box center [98, 197] width 120 height 9
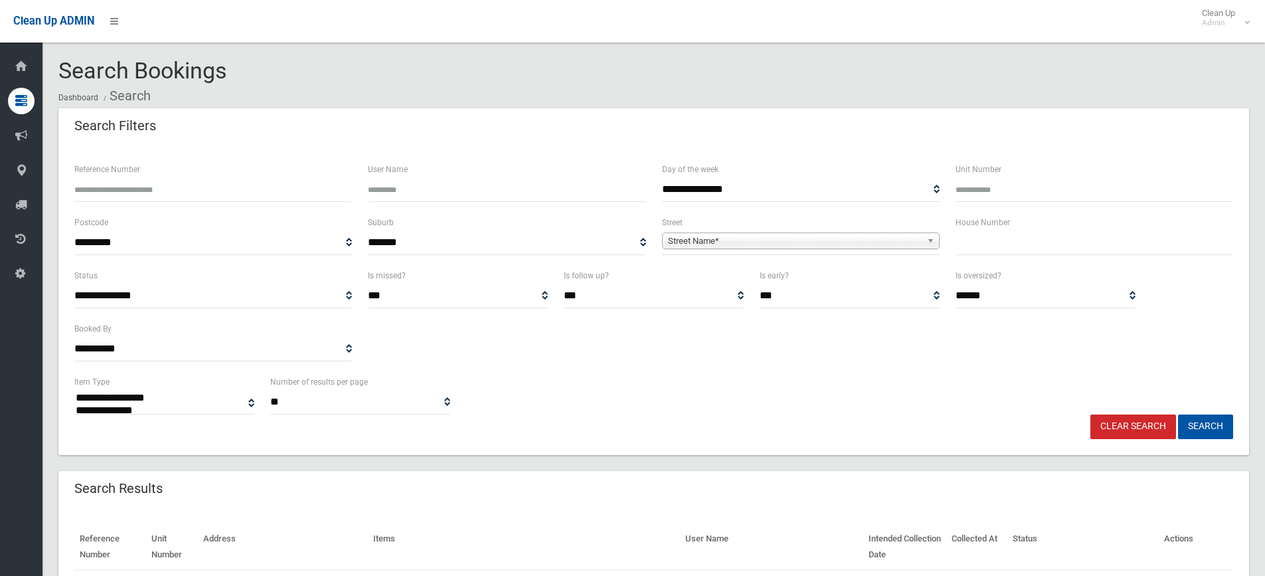
select select
